Goal: Information Seeking & Learning: Learn about a topic

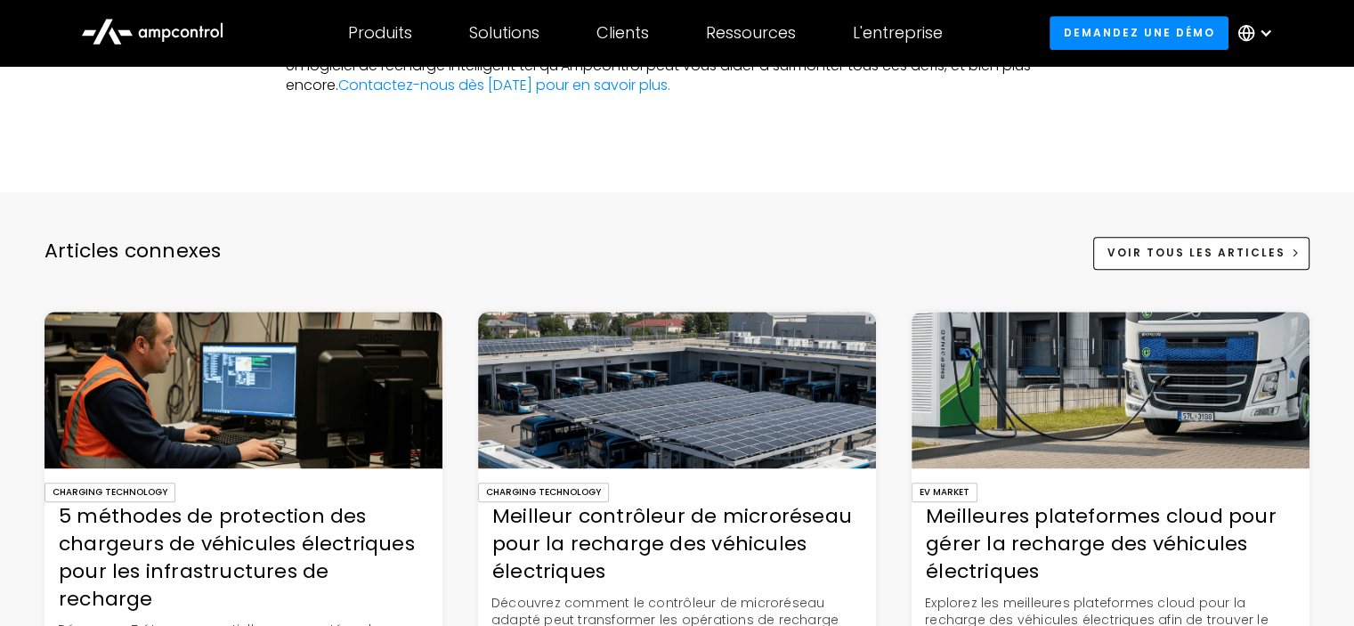
scroll to position [7744, 0]
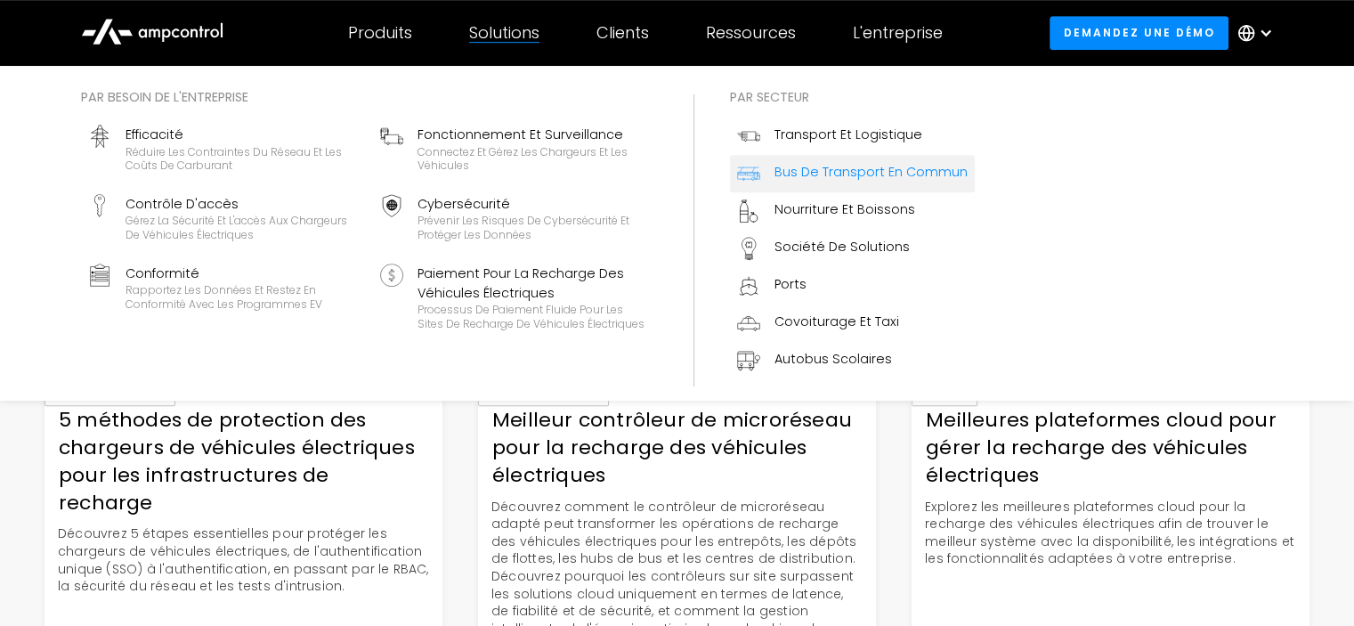
click at [863, 180] on div "Bus de transport en commun" at bounding box center [870, 172] width 193 height 20
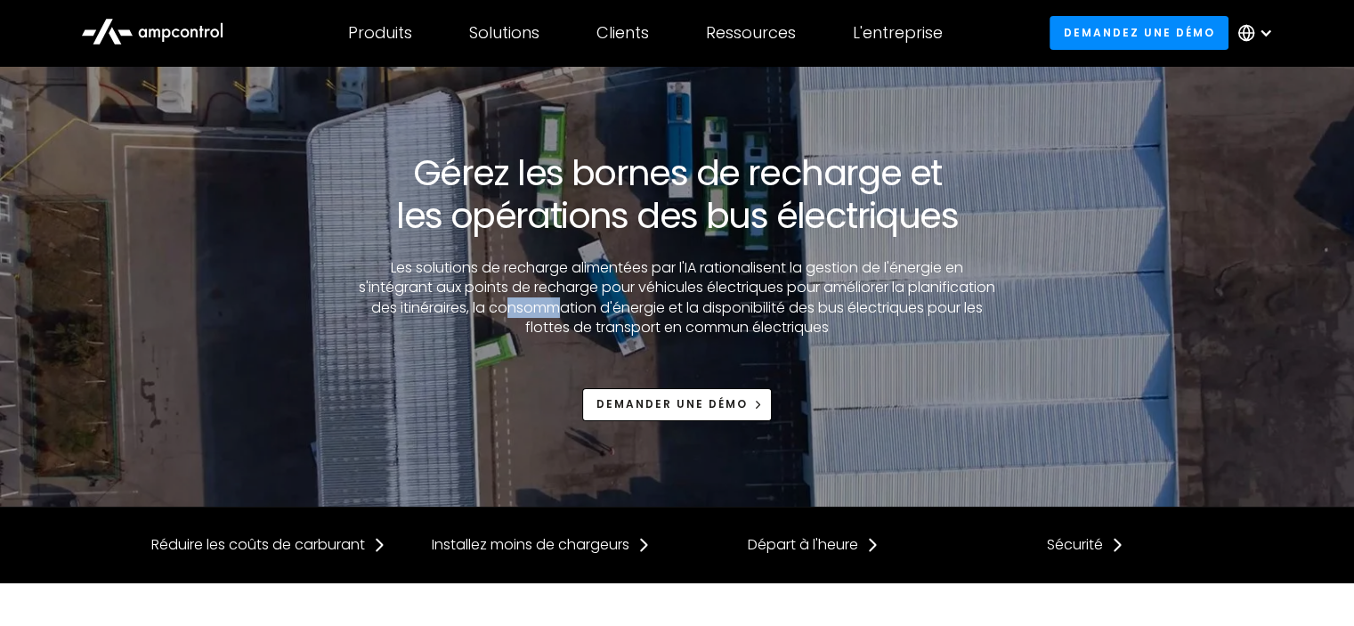
drag, startPoint x: 505, startPoint y: 306, endPoint x: 553, endPoint y: 307, distance: 48.1
click at [553, 307] on p "Les solutions de recharge alimentées par l'IA rationalisent la gestion de l'éne…" at bounding box center [677, 298] width 650 height 80
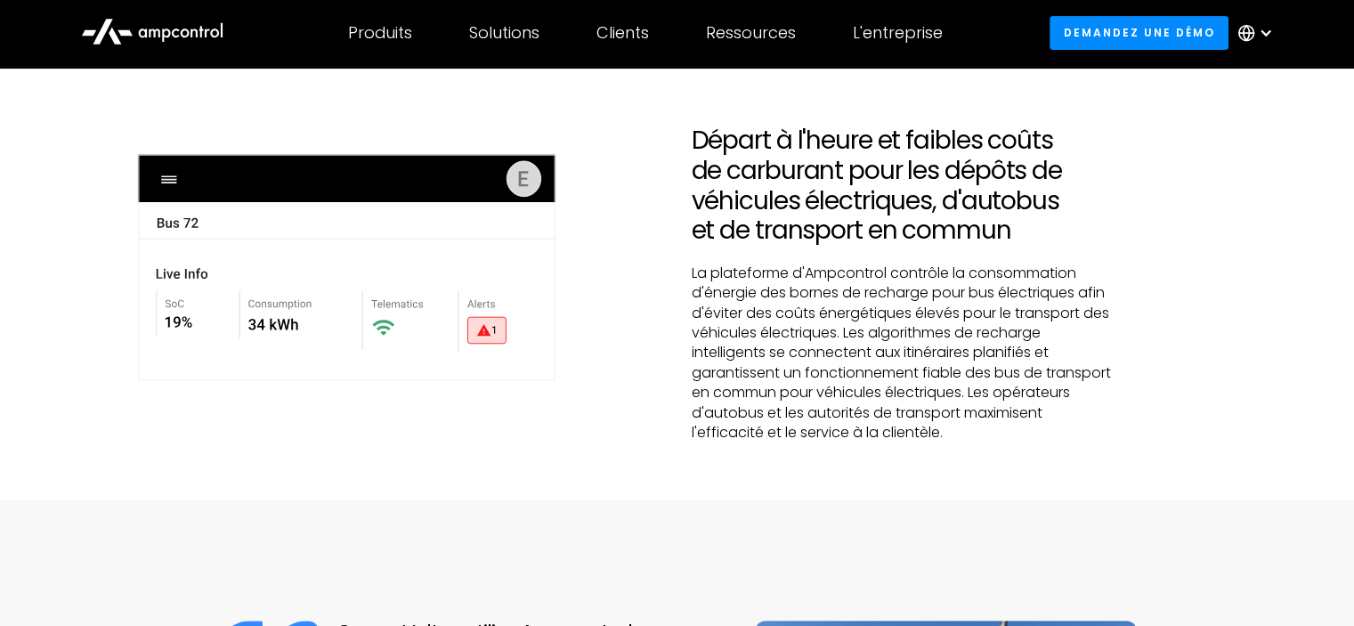
scroll to position [534, 0]
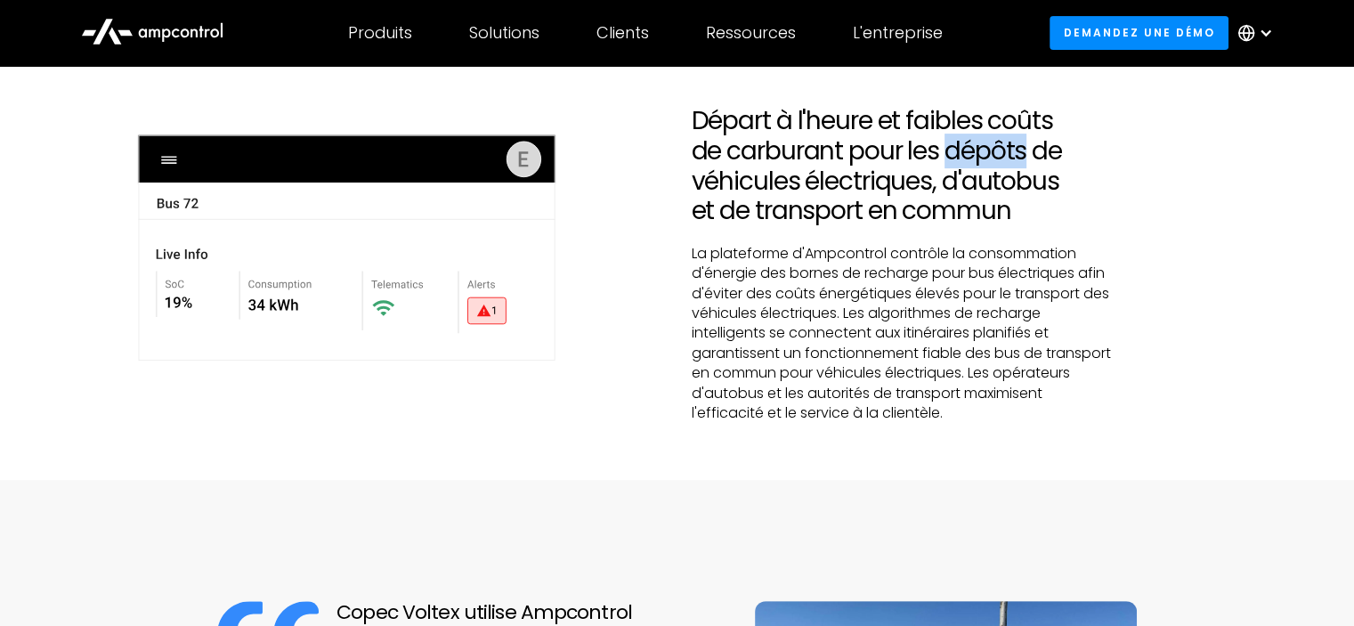
drag, startPoint x: 951, startPoint y: 152, endPoint x: 1027, endPoint y: 152, distance: 76.6
click at [1027, 152] on h2 "Départ à l'heure et faibles coûts de carburant pour les dépôts de véhicules éle…" at bounding box center [903, 165] width 422 height 119
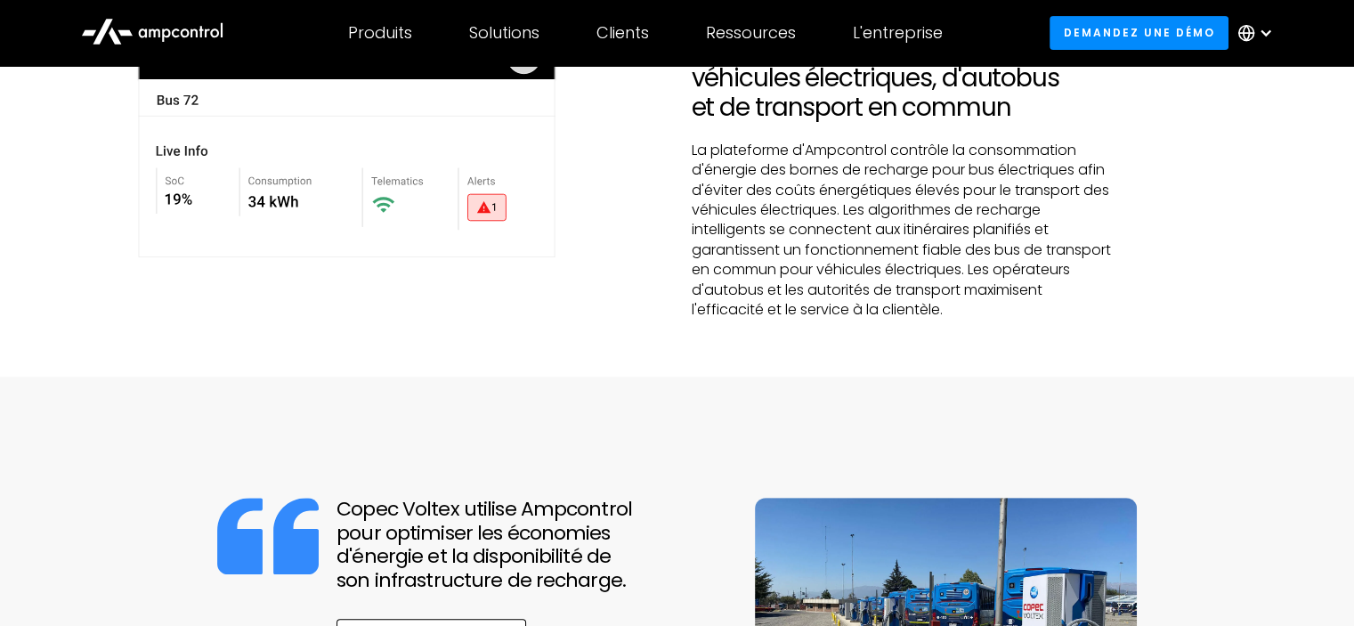
scroll to position [801, 0]
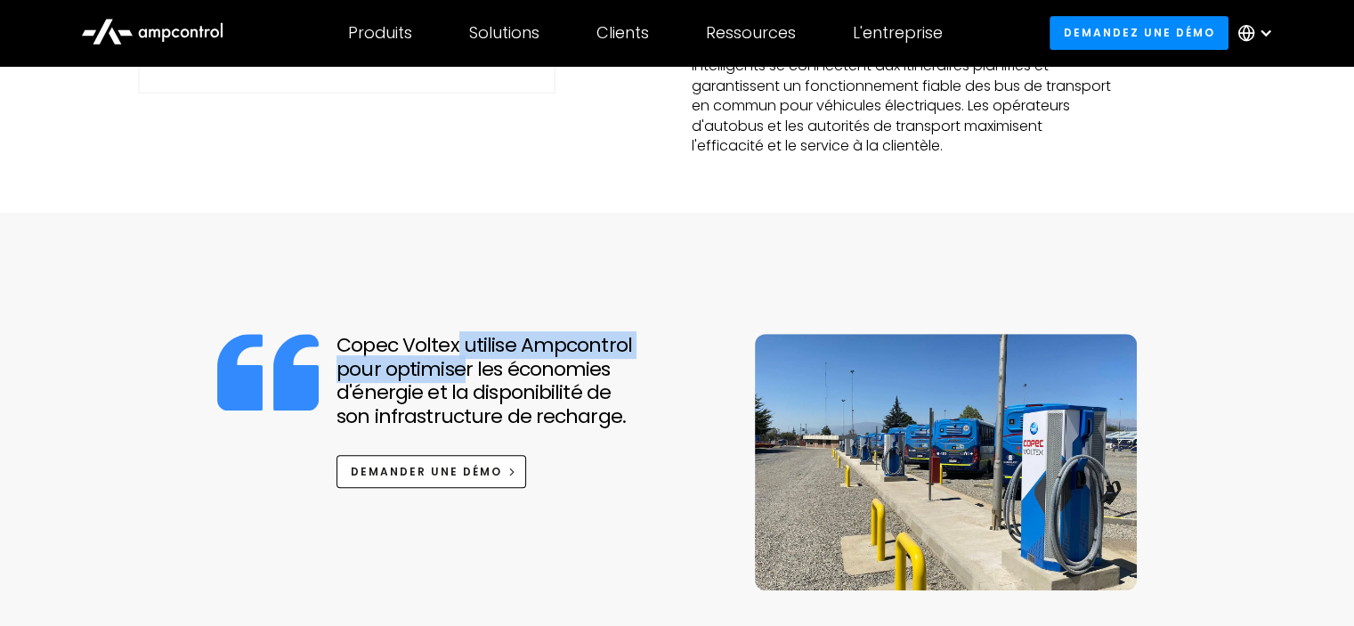
drag, startPoint x: 452, startPoint y: 348, endPoint x: 459, endPoint y: 361, distance: 15.1
click at [459, 361] on h2 "Copec Voltex utilise Ampcontrol pour optimiser les économies d'énergie et la di…" at bounding box center [531, 381] width 390 height 94
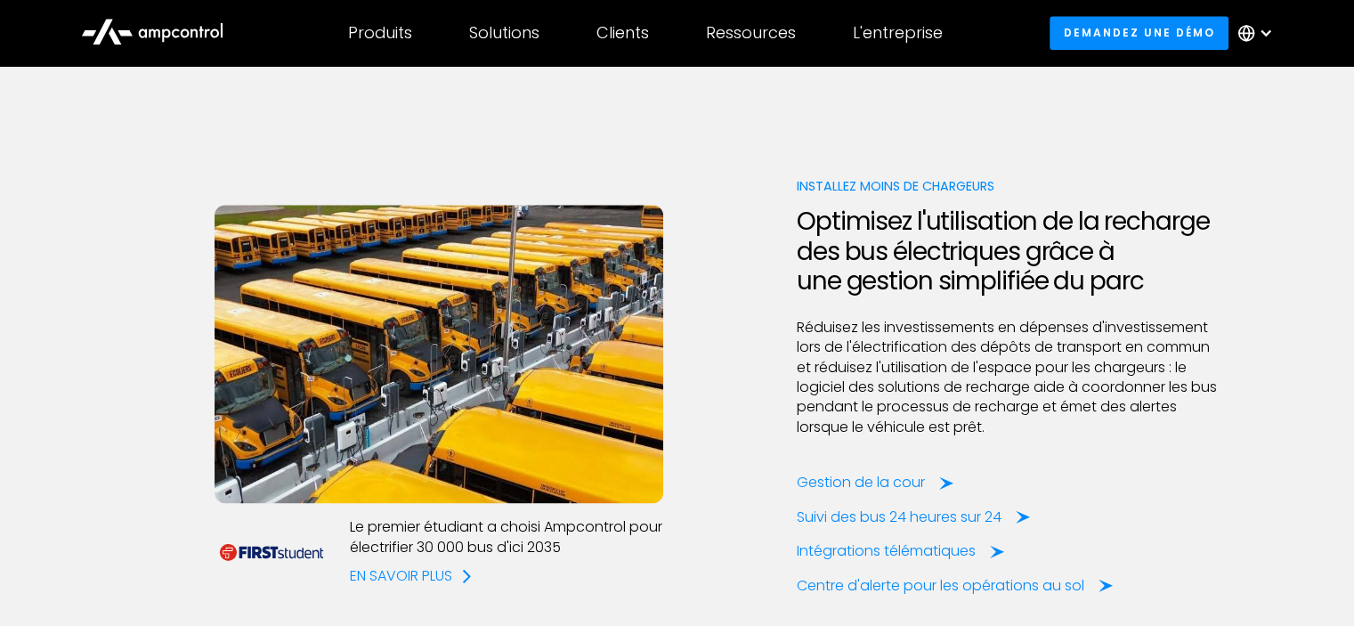
scroll to position [2136, 0]
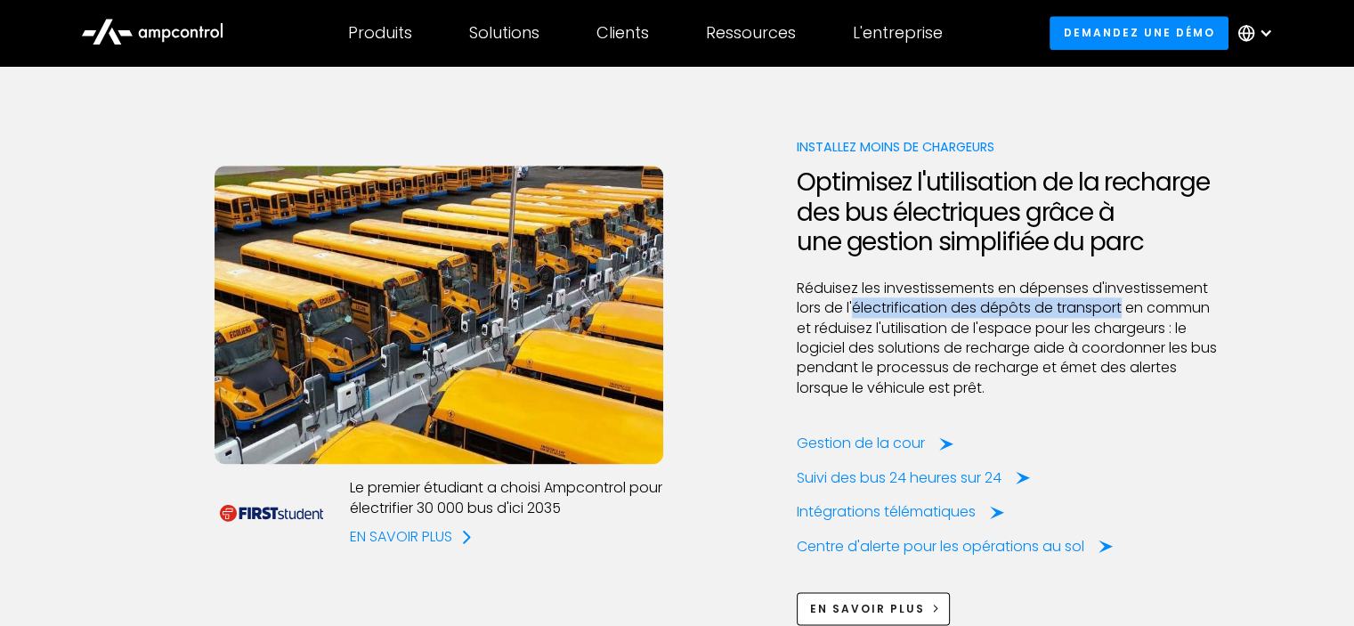
drag, startPoint x: 854, startPoint y: 310, endPoint x: 958, endPoint y: 298, distance: 104.8
click at [1111, 304] on p "Réduisez les investissements en dépenses d'investissement lors de l'électrifica…" at bounding box center [1008, 338] width 422 height 119
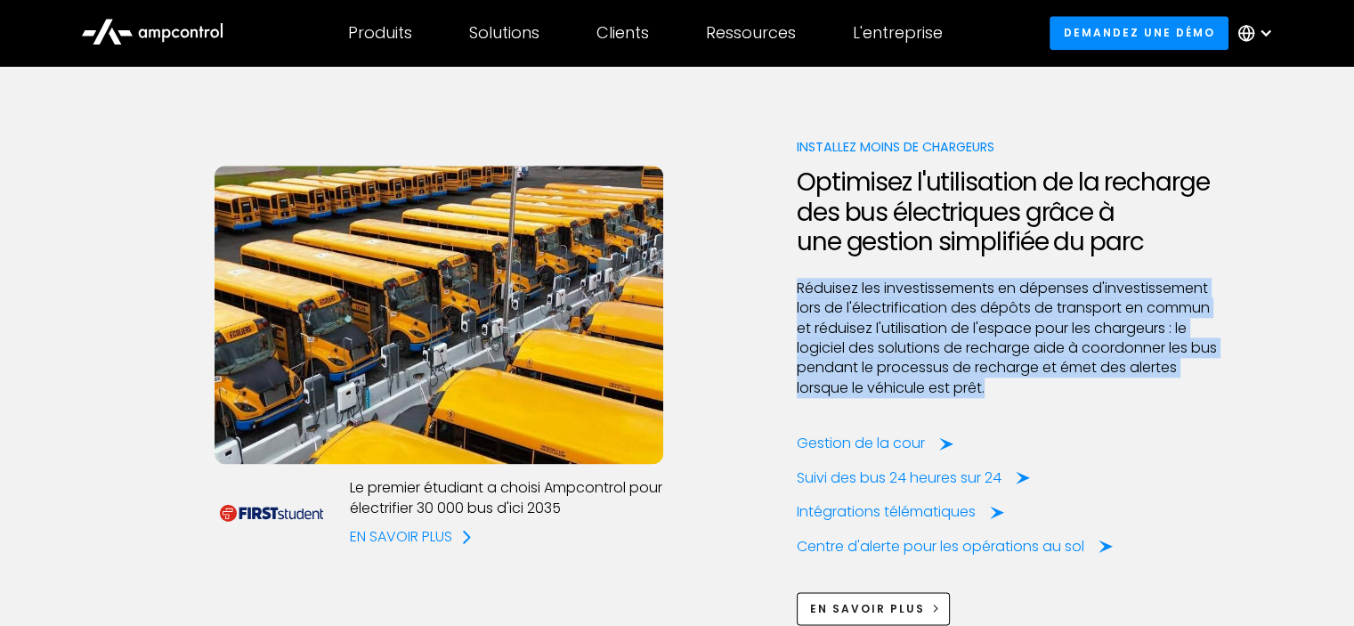
drag, startPoint x: 793, startPoint y: 288, endPoint x: 1013, endPoint y: 387, distance: 241.4
click at [1006, 391] on div "Le premier étudiant a choisi Ampcontrol pour électrifier 30 000 bus d'ici 2035 …" at bounding box center [677, 381] width 1082 height 489
copy p "Réduisez les investissements en dépenses d'investissement lors de l'électrifica…"
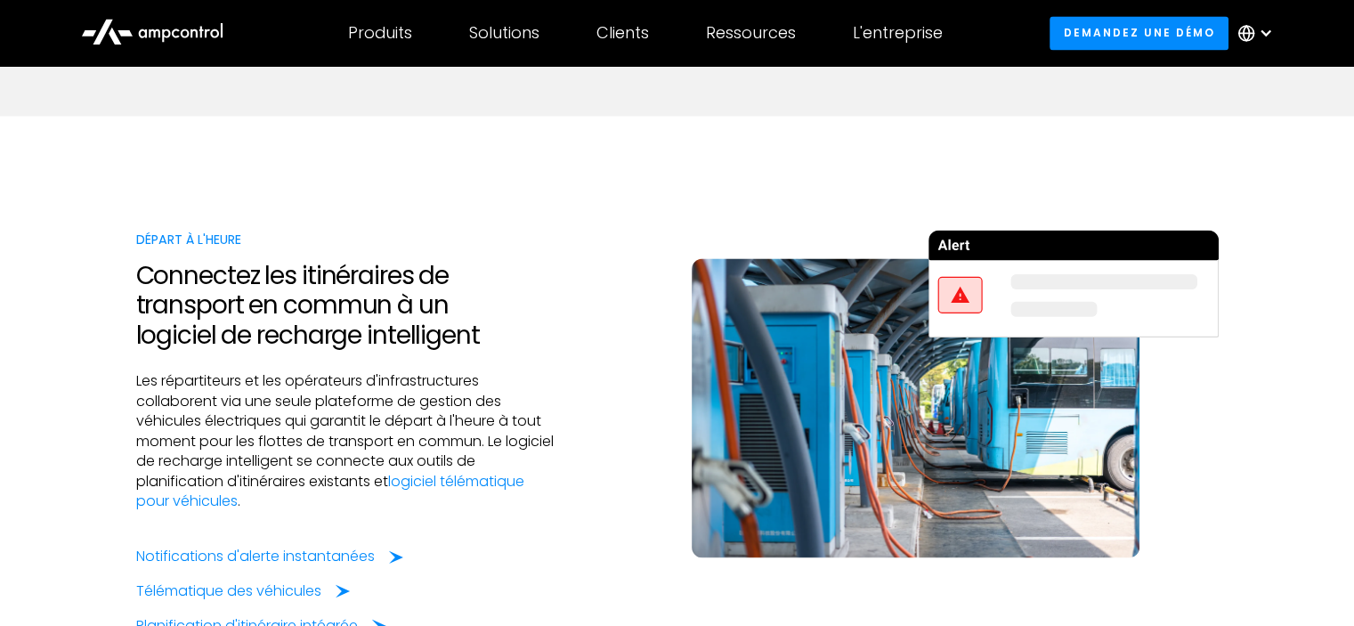
scroll to position [2848, 0]
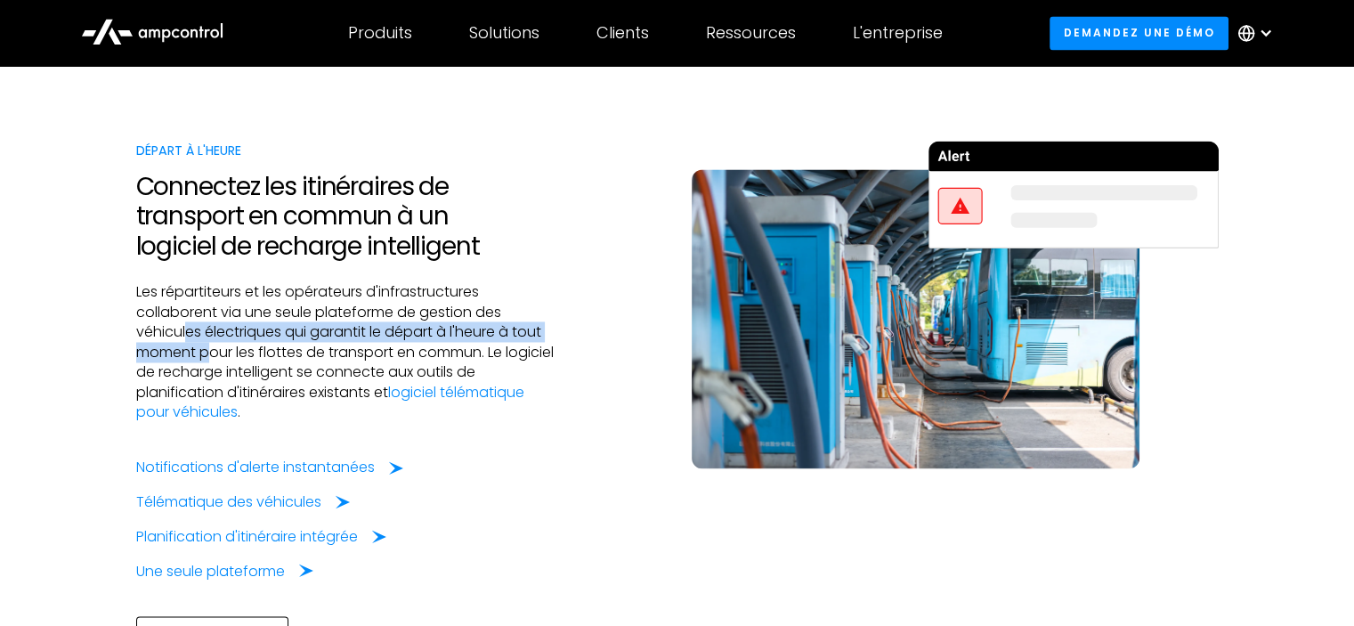
drag, startPoint x: 184, startPoint y: 339, endPoint x: 213, endPoint y: 344, distance: 28.8
click at [213, 344] on p "Les répartiteurs et les opérateurs d'infrastructures collaborent via une seule …" at bounding box center [347, 352] width 422 height 140
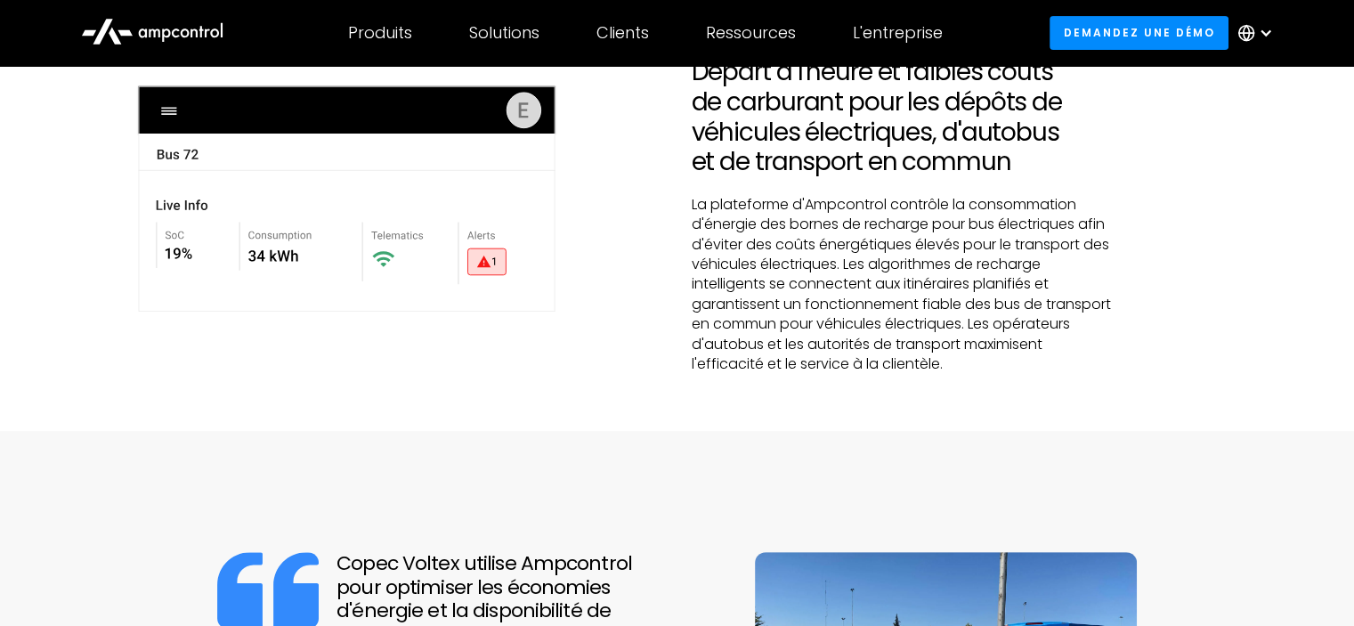
scroll to position [445, 0]
